Goal: Find specific page/section: Find specific page/section

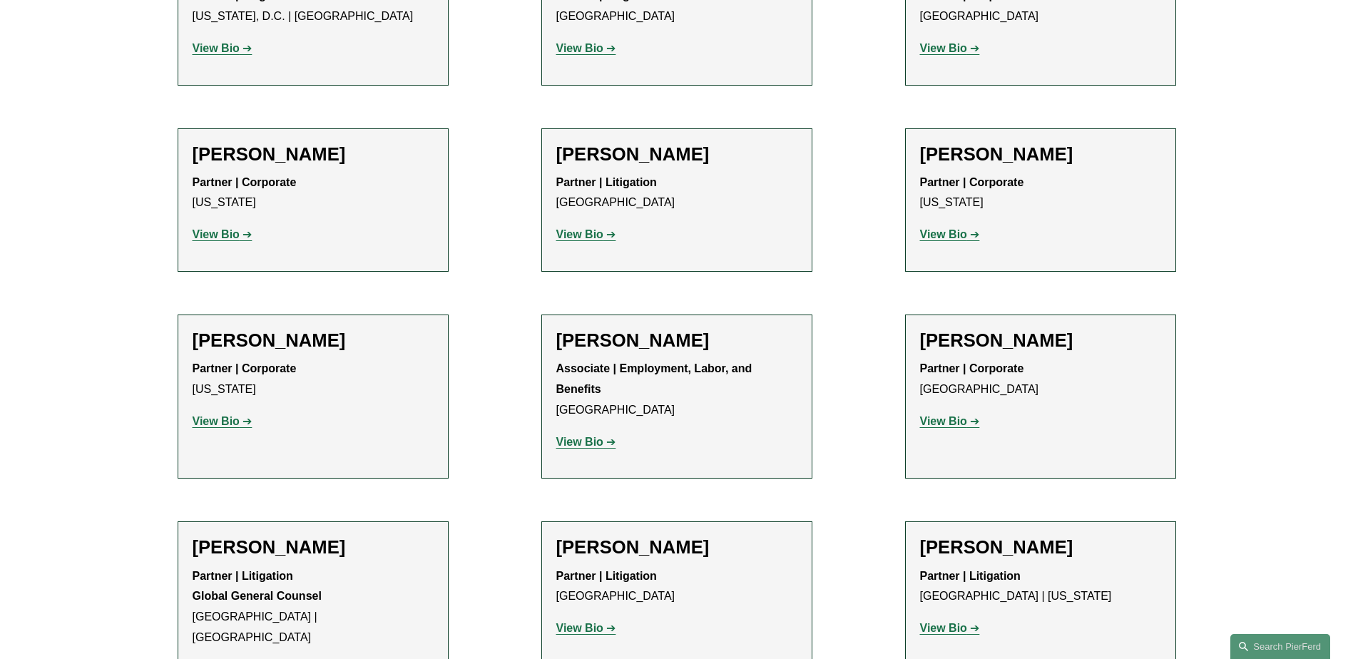
scroll to position [7135, 0]
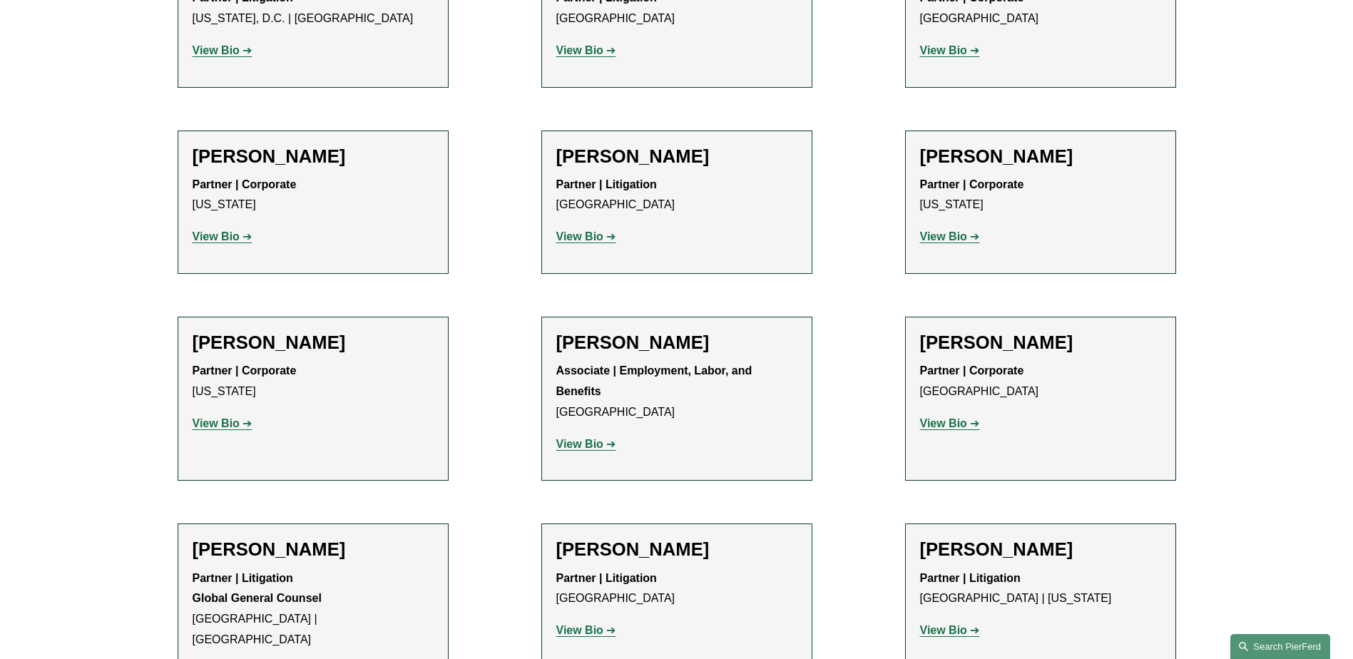
click at [1290, 642] on link "Search this site" at bounding box center [1281, 646] width 100 height 25
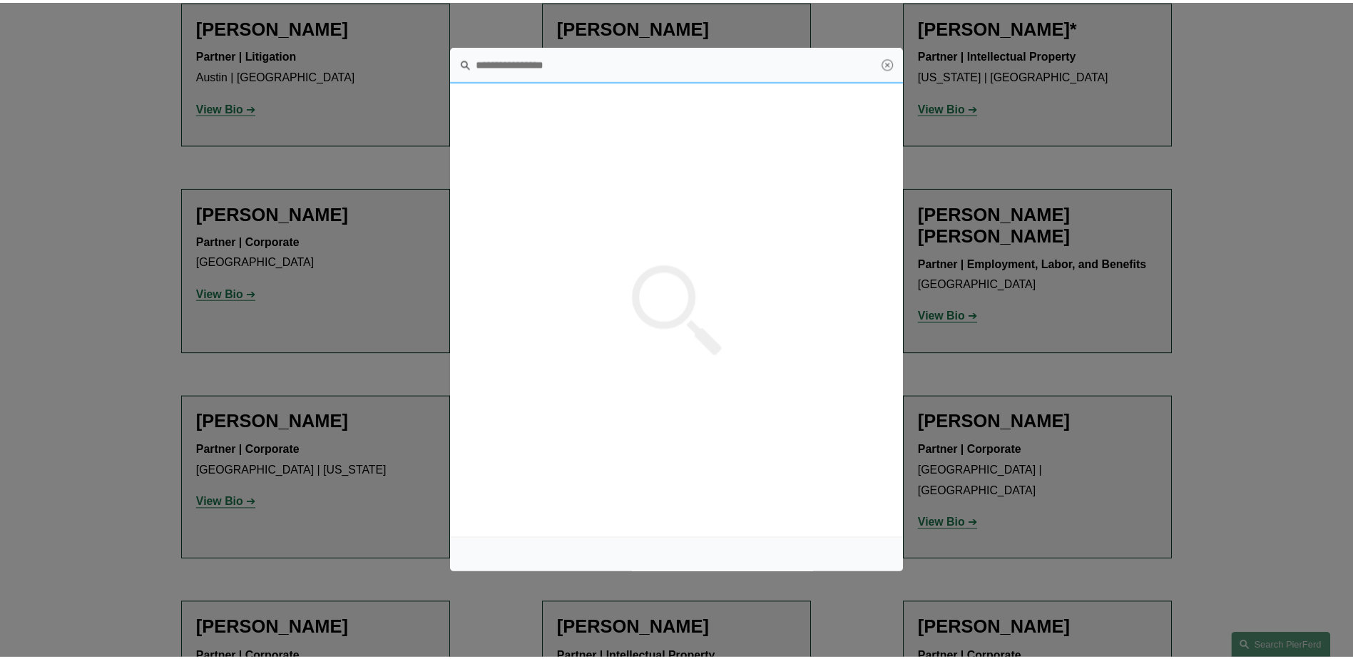
scroll to position [0, 0]
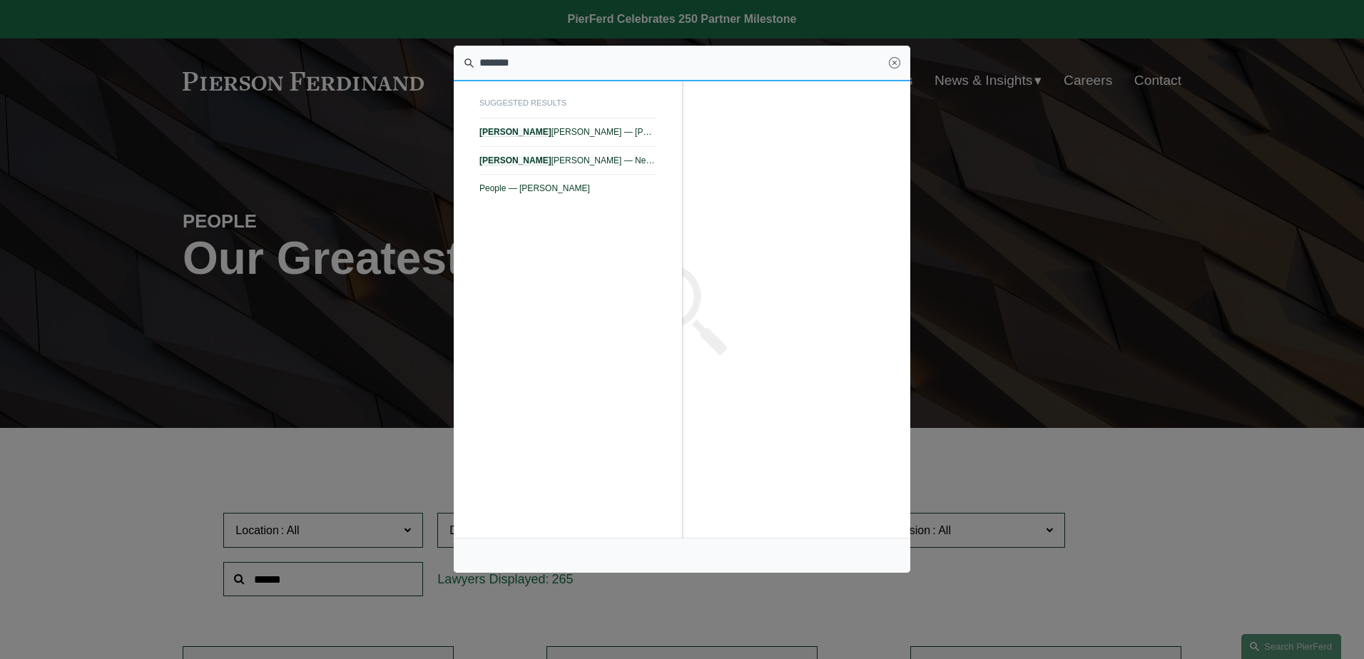
type input "*******"
click at [280, 396] on div at bounding box center [682, 329] width 1364 height 659
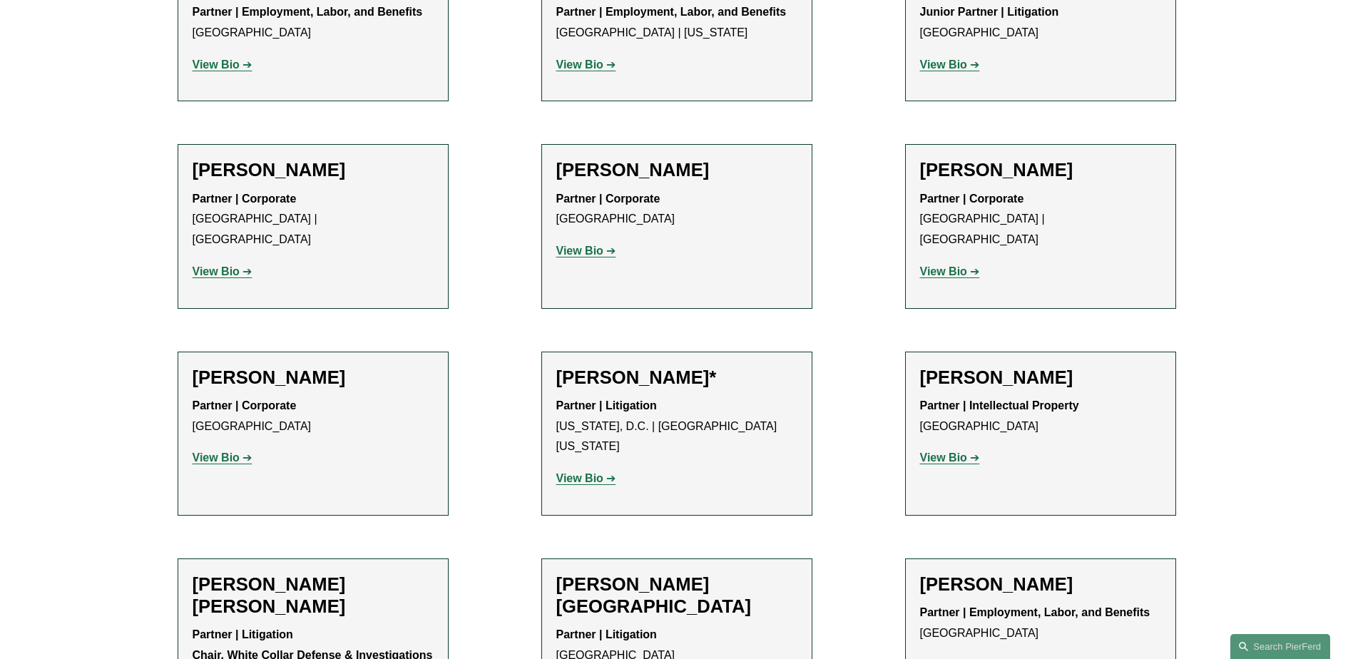
scroll to position [8419, 0]
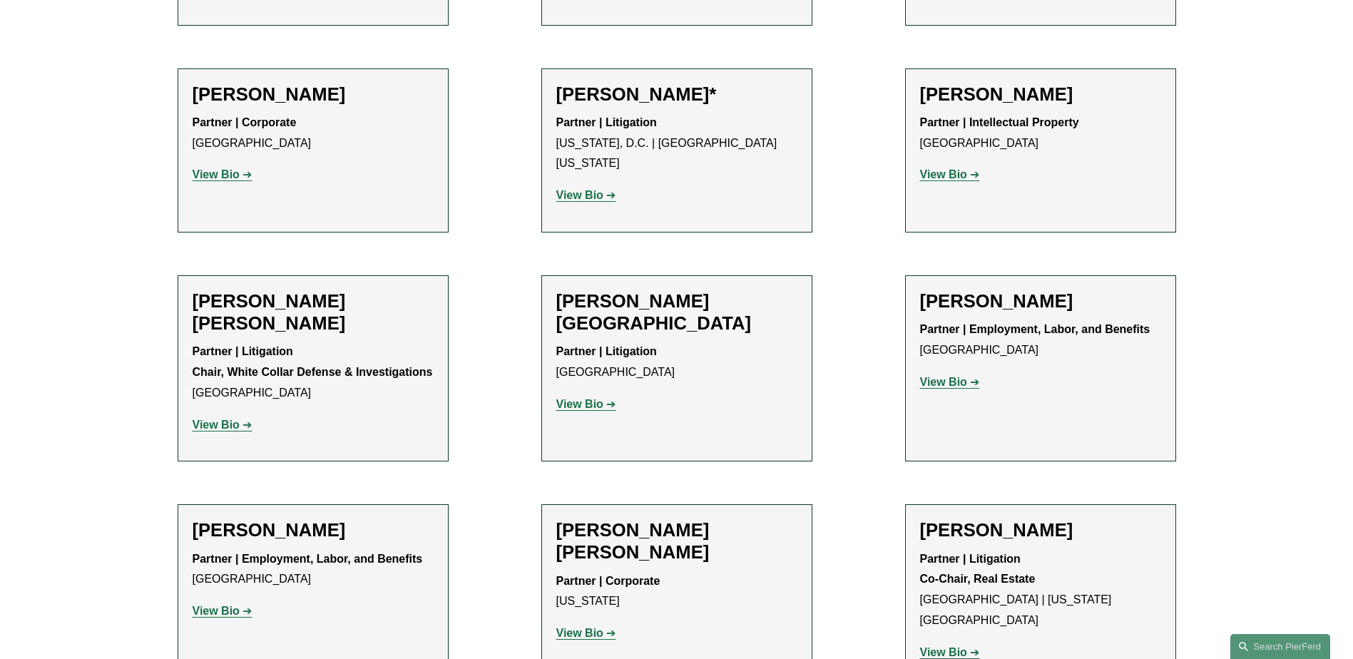
click at [576, 624] on p "View Bio" at bounding box center [677, 634] width 241 height 21
click at [577, 627] on strong "View Bio" at bounding box center [580, 633] width 47 height 12
